Goal: Find specific page/section: Find specific page/section

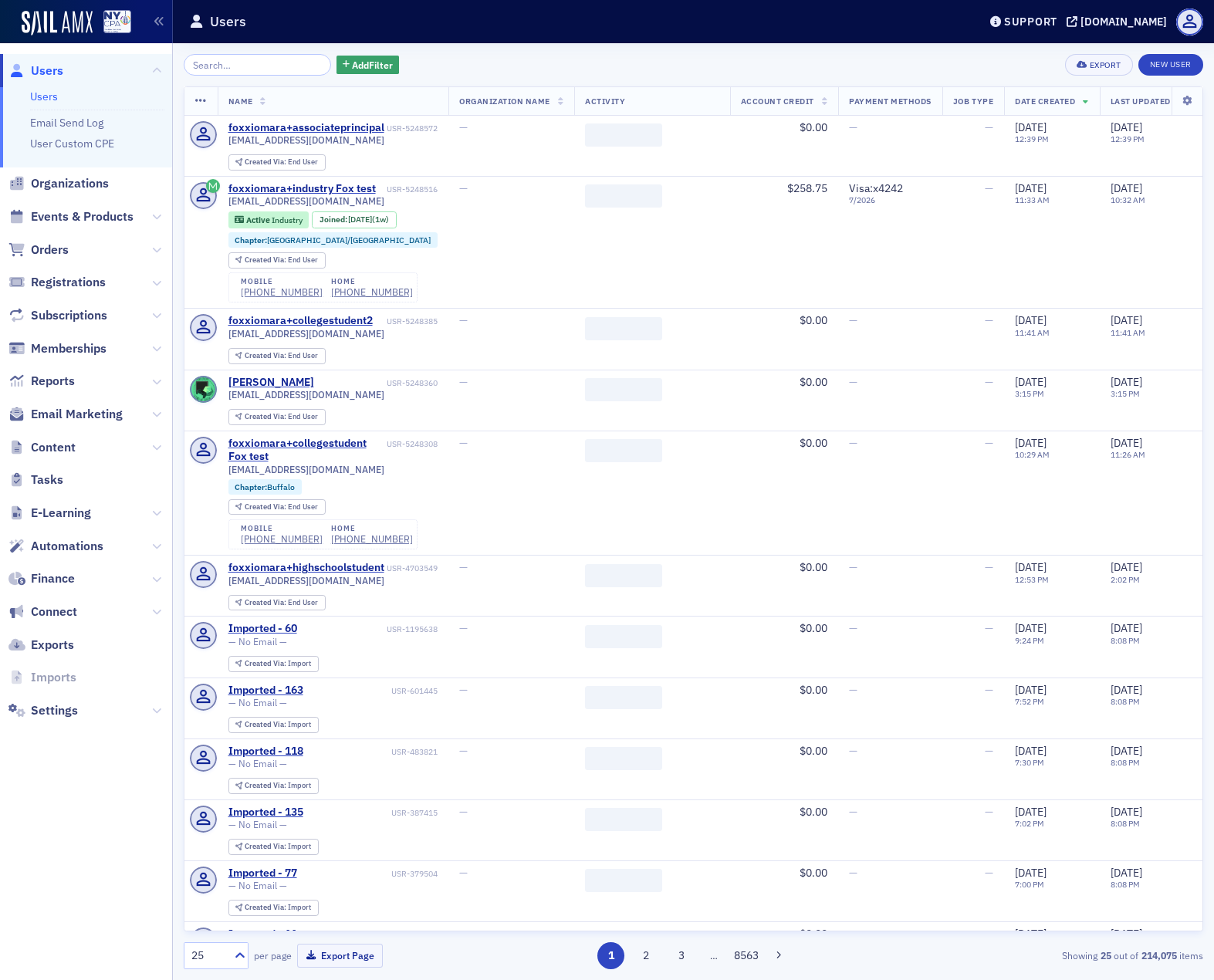
click at [256, 67] on input "search" at bounding box center [257, 65] width 147 height 22
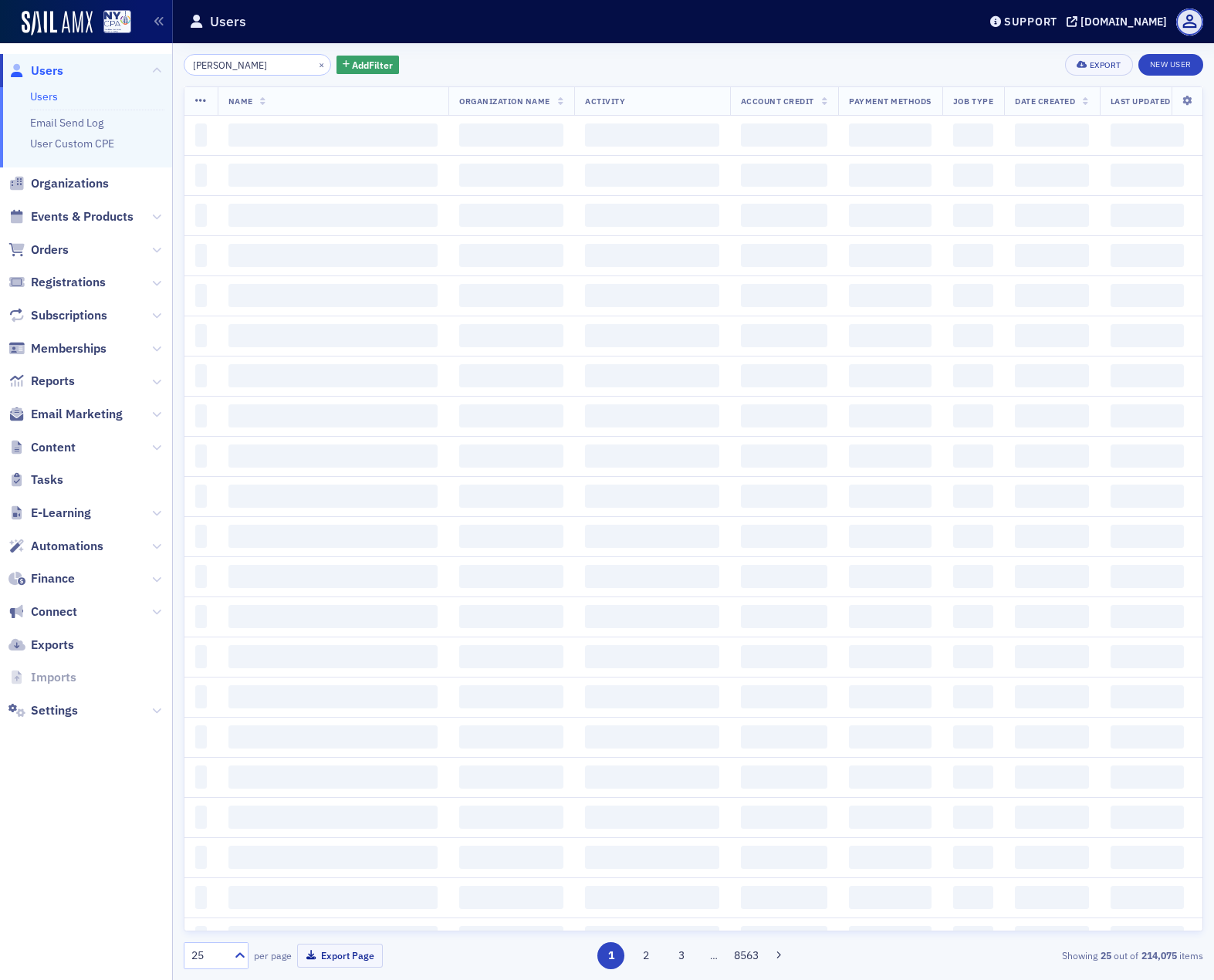
type input "[PERSON_NAME]"
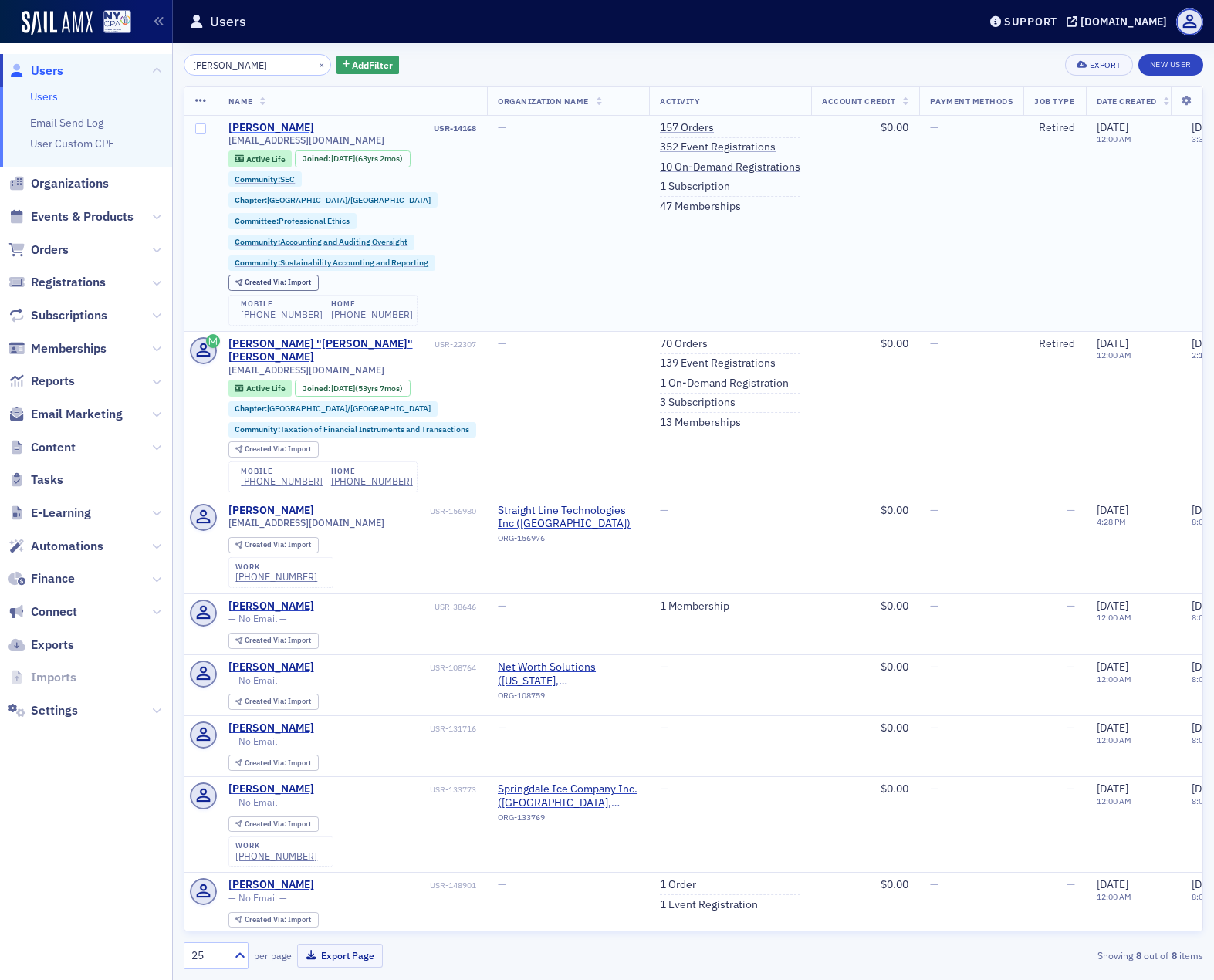
click at [276, 124] on div "[PERSON_NAME]" at bounding box center [272, 128] width 86 height 14
